Goal: Information Seeking & Learning: Learn about a topic

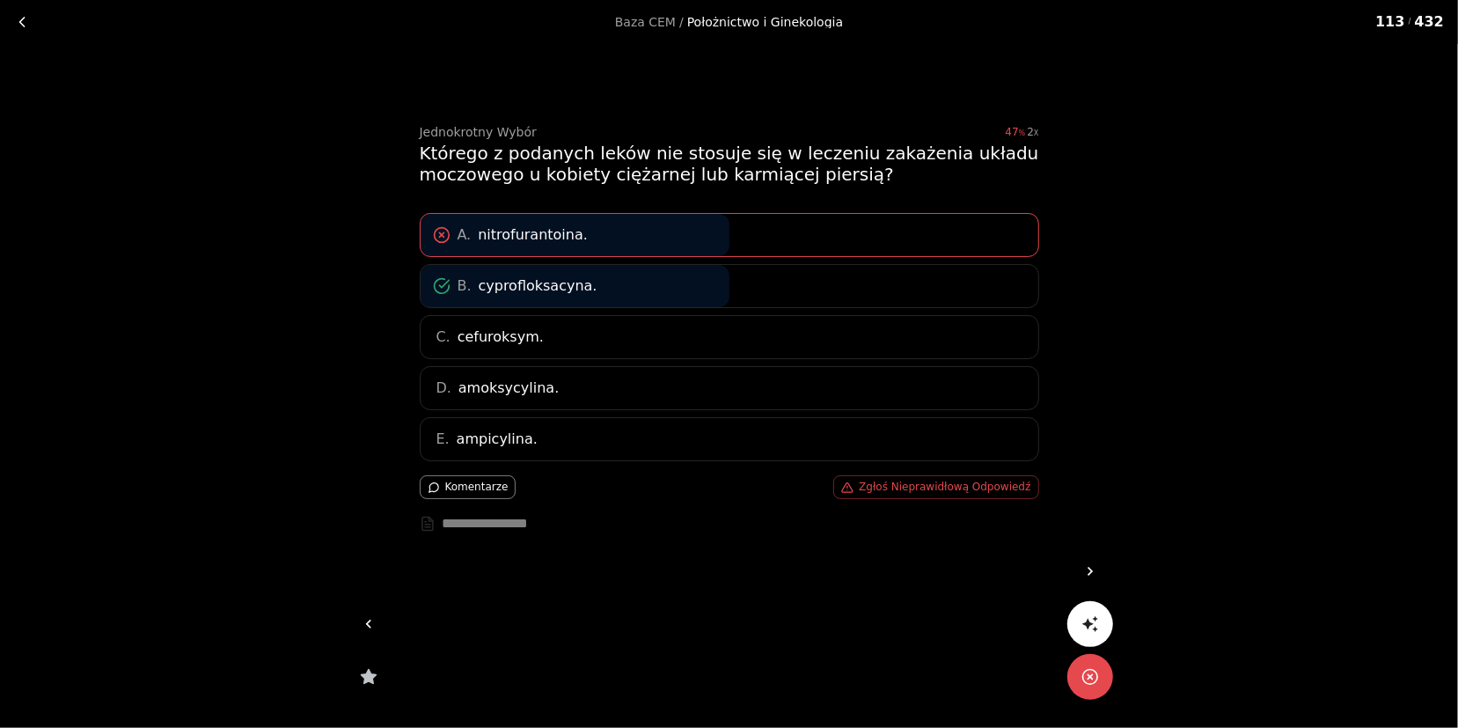
click at [1086, 561] on link at bounding box center [1090, 571] width 46 height 46
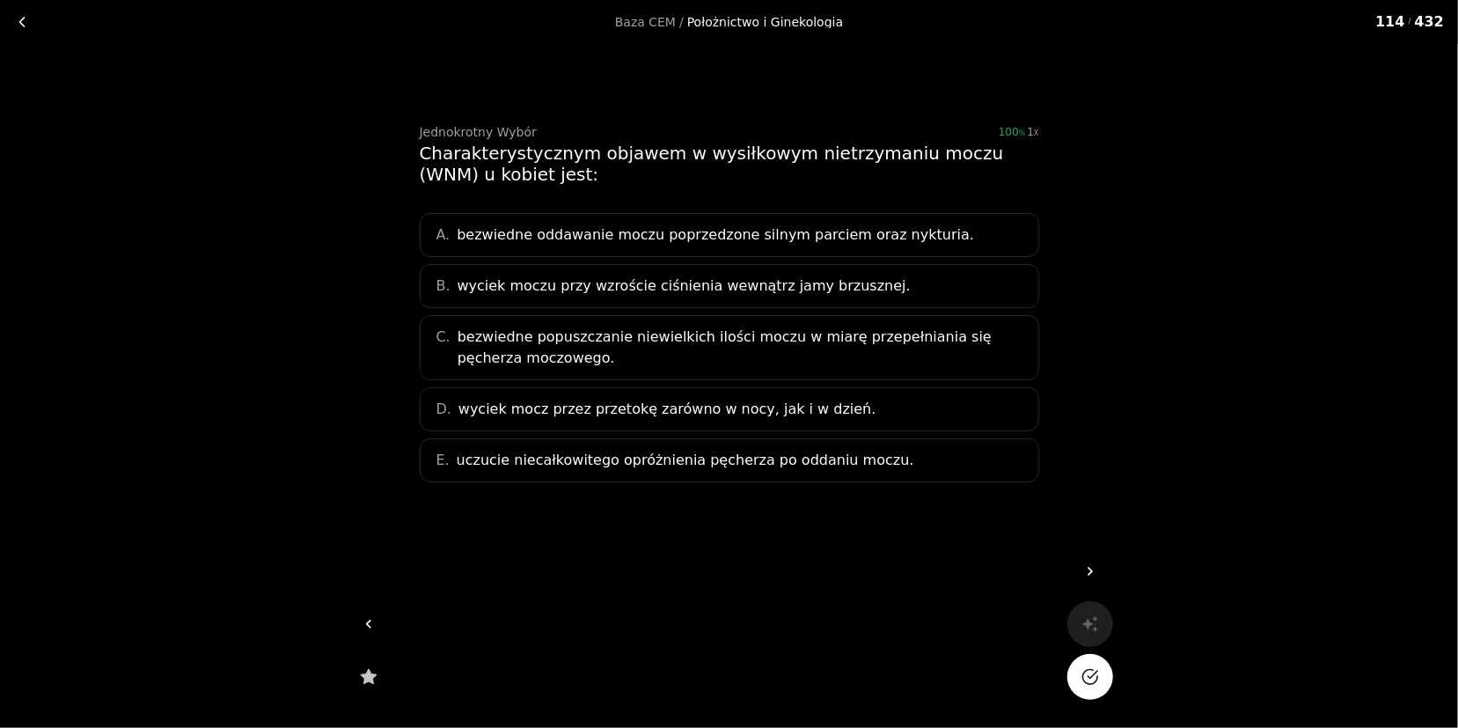
click at [902, 281] on div "B. wyciek moczu przy wzroście ciśnienia wewnątrz jamy brzusznej." at bounding box center [729, 286] width 619 height 44
click at [1078, 679] on button "Na pewno?" at bounding box center [1090, 677] width 46 height 46
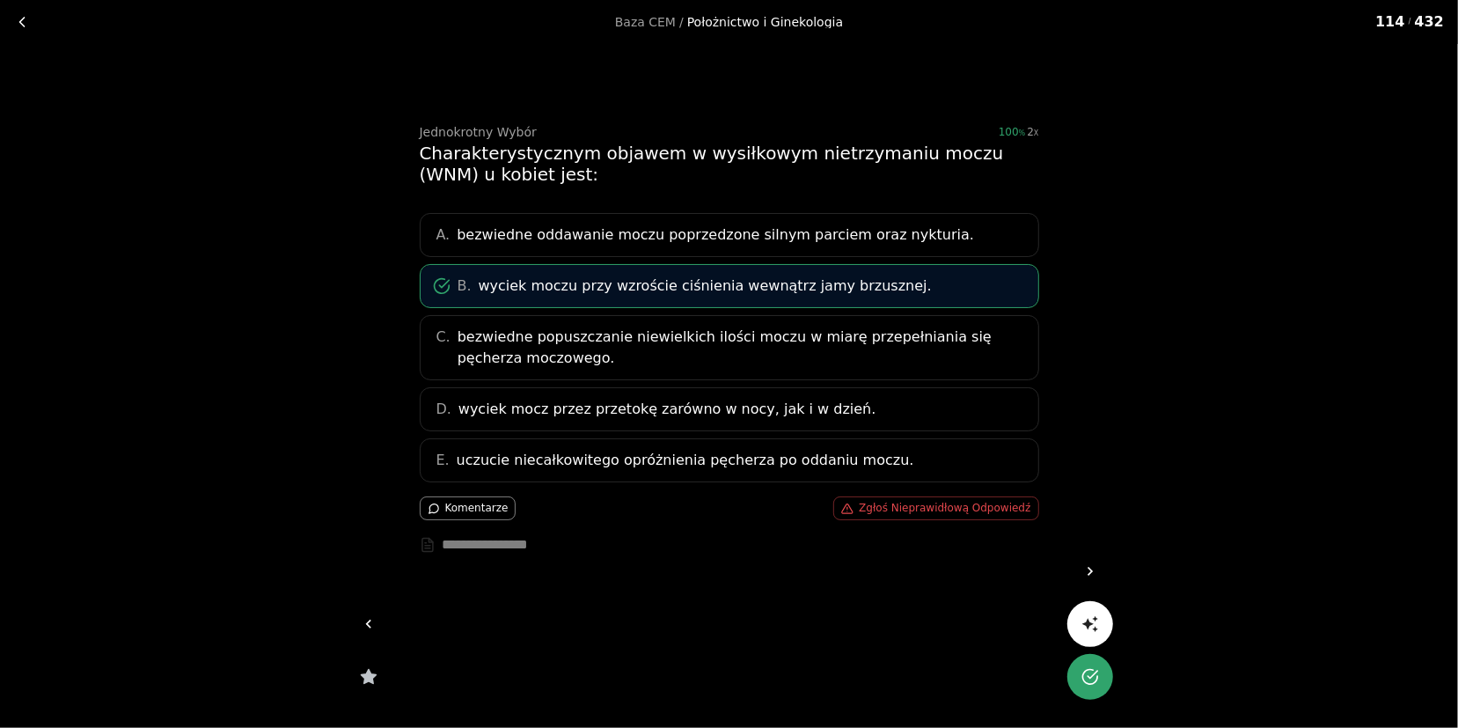
click at [1102, 564] on link at bounding box center [1090, 571] width 46 height 46
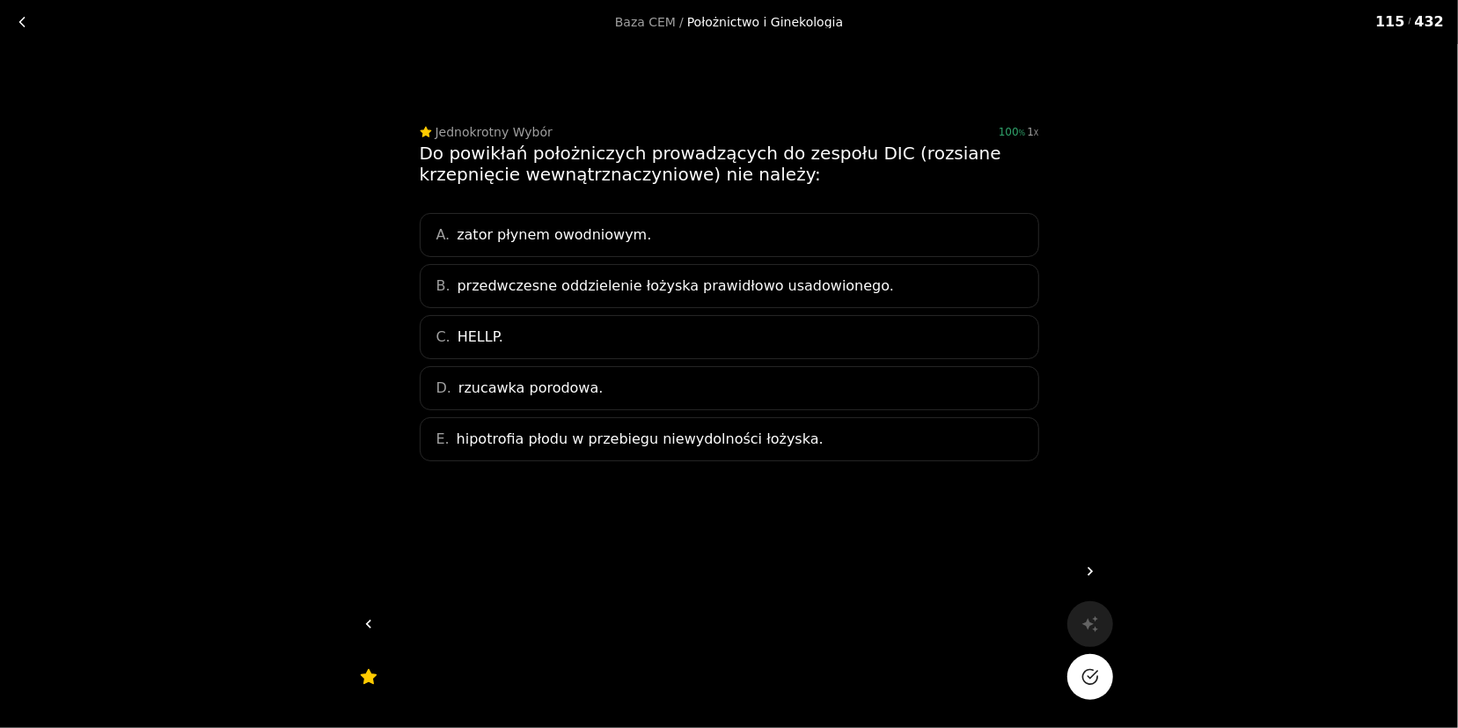
drag, startPoint x: 421, startPoint y: 150, endPoint x: 886, endPoint y: 442, distance: 548.2
click at [886, 442] on div "Jednokrotny Wybór 100 1 Do powikłań położniczych prowadzących do zespołu DIC (r…" at bounding box center [729, 327] width 676 height 567
copy div "Do powikłań położniczych prowadzących do zespołu DIC (rozsiane krzepnięcie wewn…"
click at [1111, 216] on div "Baza CEM / Położnictwo i Ginekologia 115 / 432 Jednokrotny Wybór 100 1 Do powik…" at bounding box center [729, 305] width 1458 height 611
click at [840, 437] on div "E. hipotrofia płodu w przebiegu niewydolności łożyska." at bounding box center [729, 439] width 619 height 44
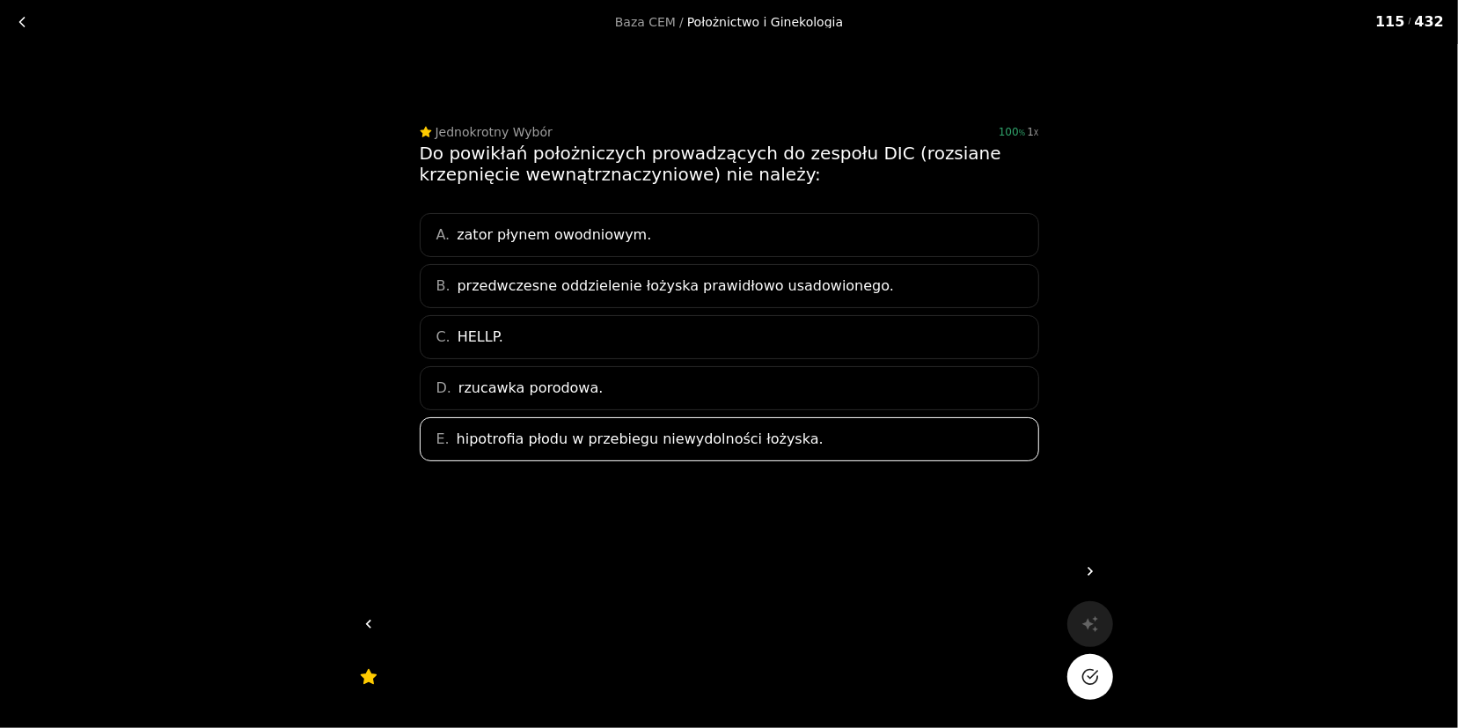
click at [1082, 675] on icon "Na pewno?" at bounding box center [1089, 676] width 15 height 15
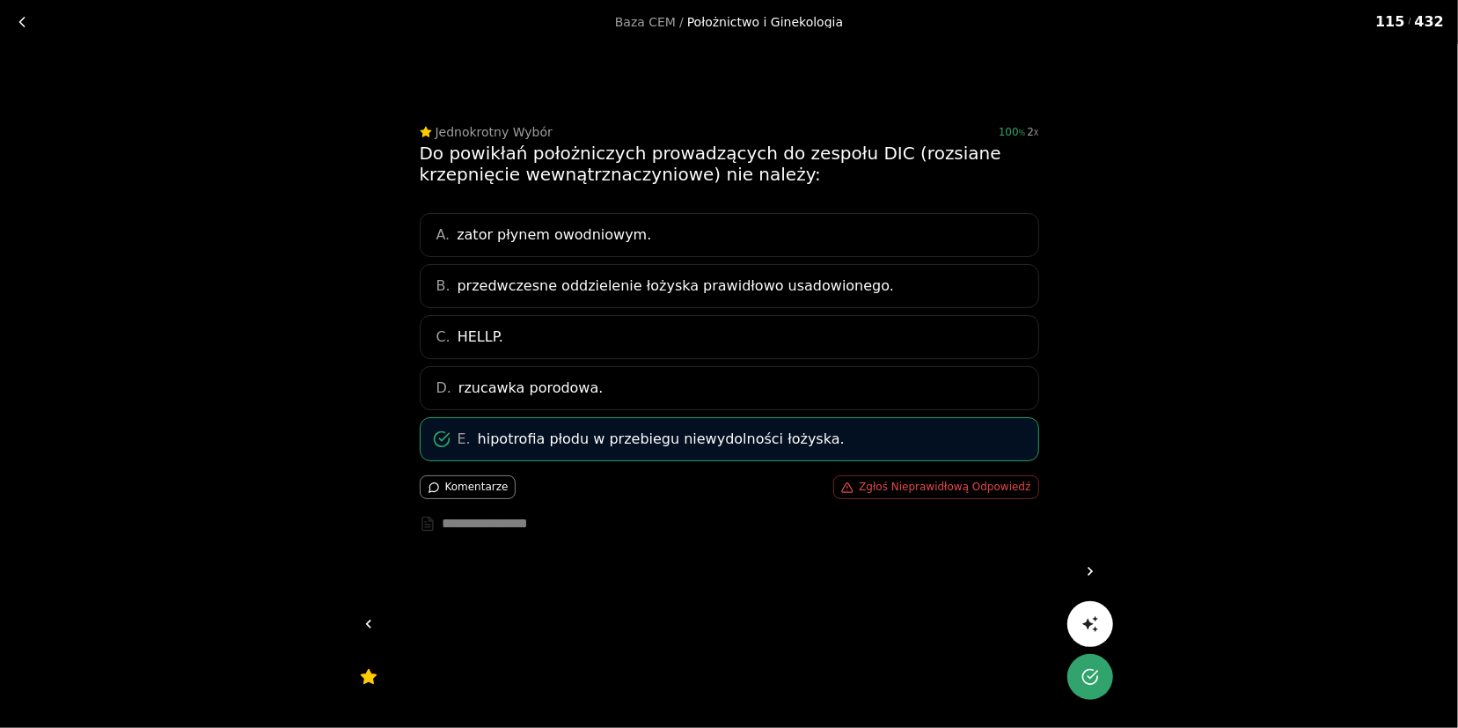
click at [1099, 562] on link at bounding box center [1090, 571] width 46 height 46
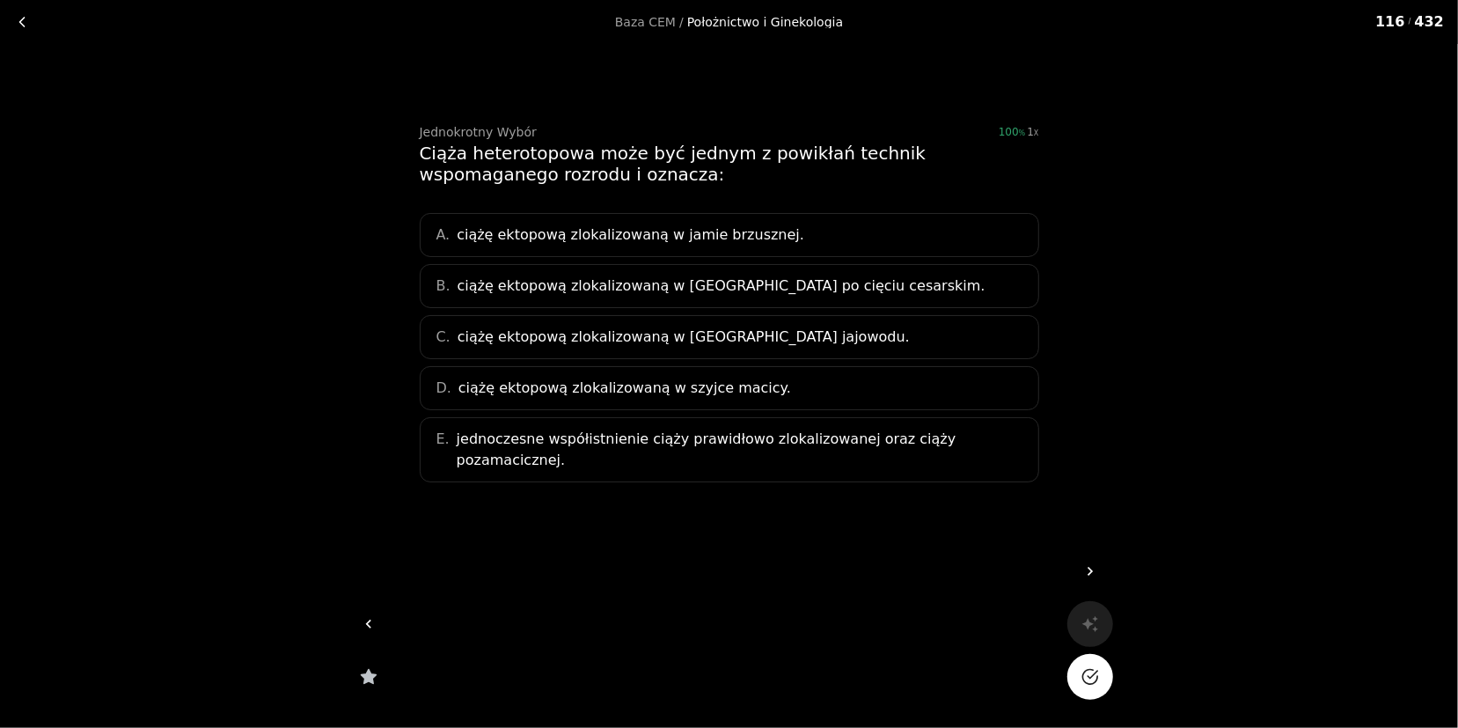
click at [499, 457] on div "E. jednoczesne współistnienie ciąży prawidłowo zlokalizowanej oraz ciąży pozama…" at bounding box center [729, 449] width 619 height 65
click at [1097, 670] on icon "Na pewno?" at bounding box center [1090, 677] width 18 height 18
